Goal: Information Seeking & Learning: Learn about a topic

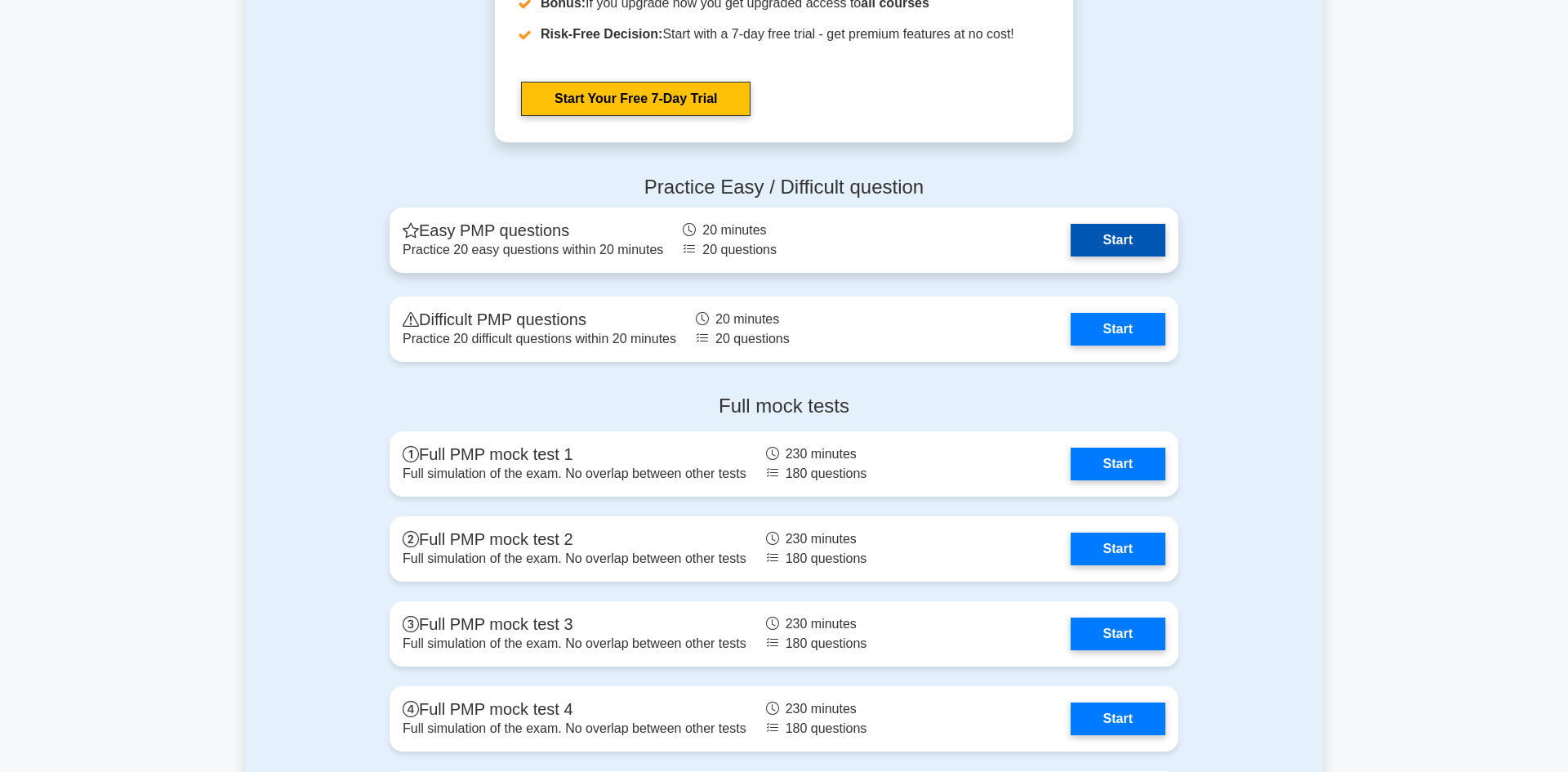
scroll to position [4398, 0]
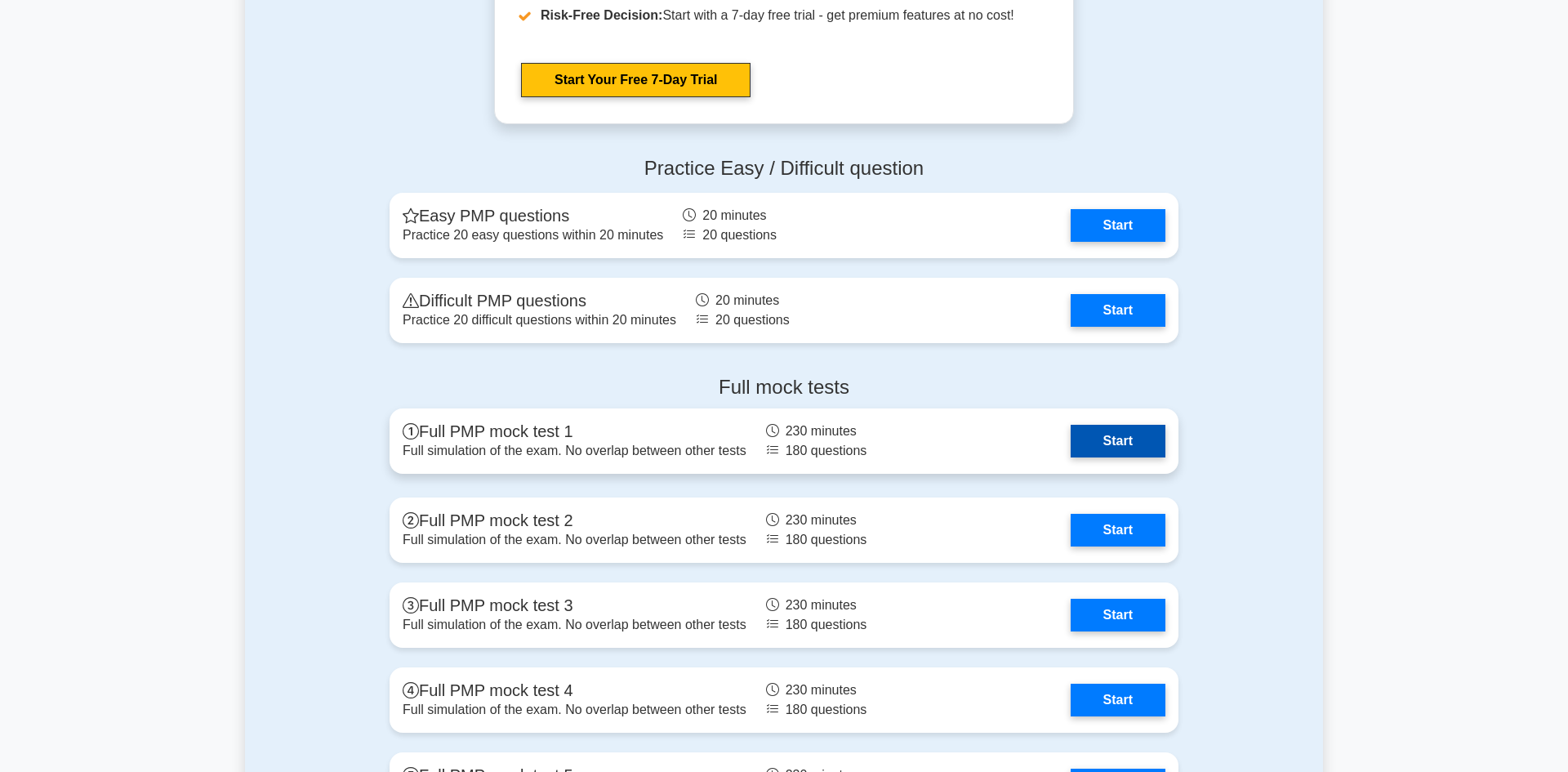
click at [1084, 444] on link "Start" at bounding box center [1118, 441] width 95 height 33
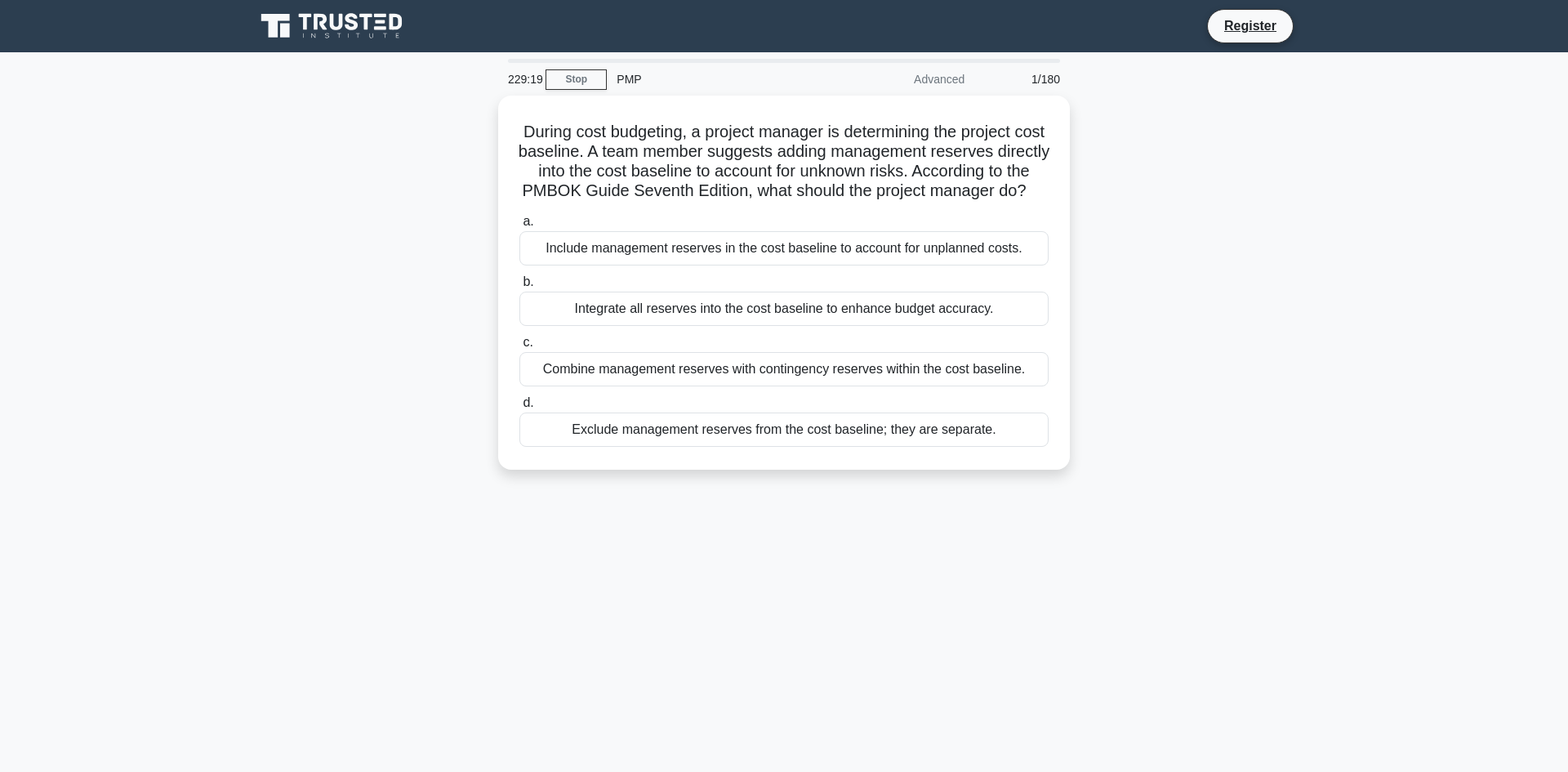
click at [586, 68] on div "229:19 Stop PMP Advanced 1/180" at bounding box center [784, 79] width 571 height 33
click at [586, 78] on link "Stop" at bounding box center [576, 79] width 61 height 21
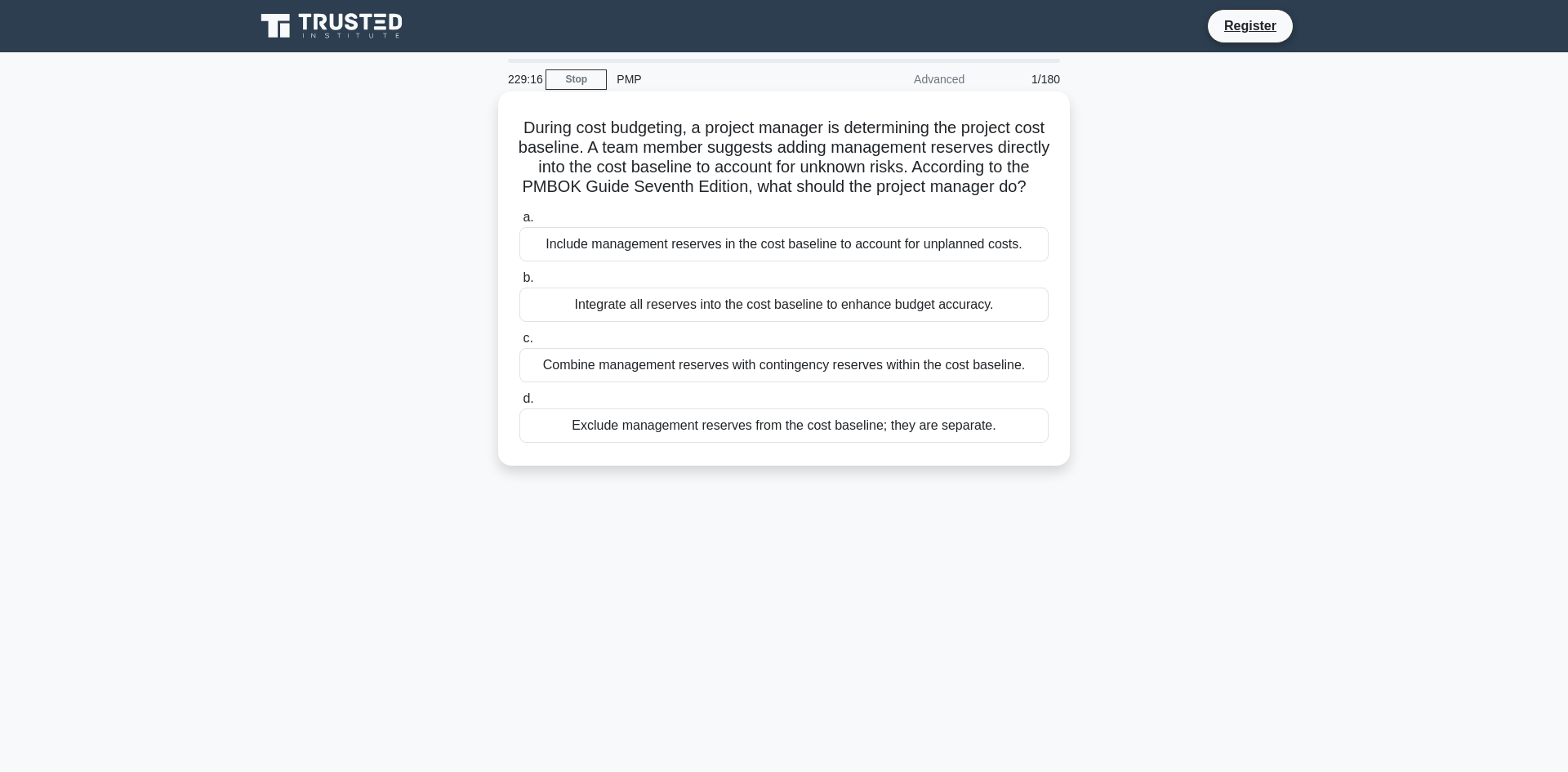
click at [710, 247] on div "Include management reserves in the cost baseline to account for unplanned costs." at bounding box center [784, 244] width 529 height 35
click at [519, 223] on input "a. Include management reserves in the cost baseline to account for unplanned co…" at bounding box center [519, 217] width 0 height 11
